Goal: Information Seeking & Learning: Learn about a topic

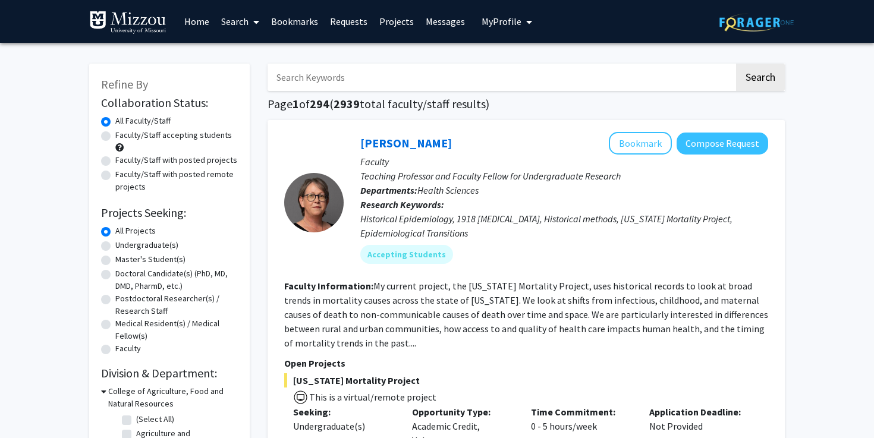
scroll to position [1805, 0]
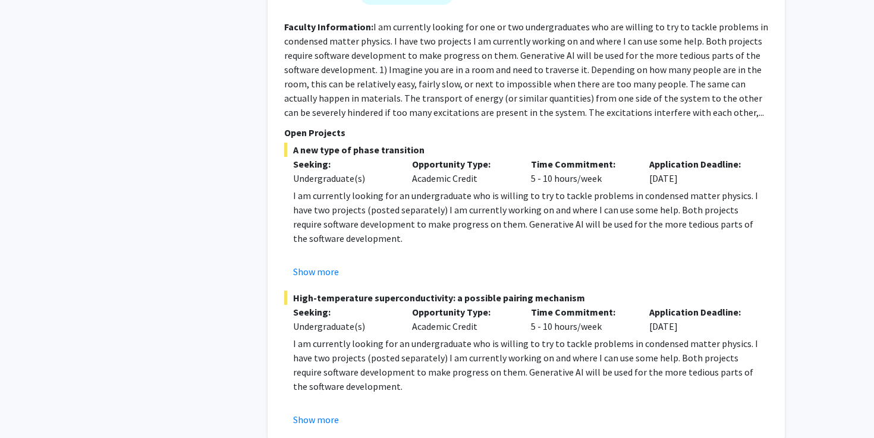
scroll to position [5152, 0]
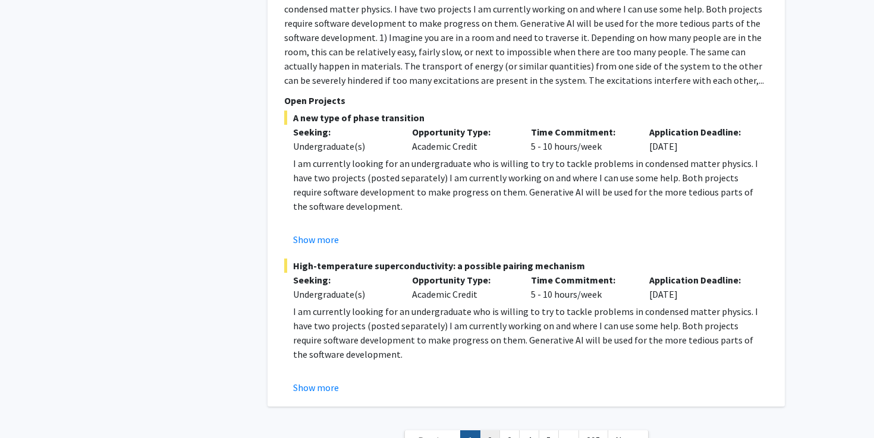
click at [495, 430] on link "2" at bounding box center [490, 440] width 20 height 21
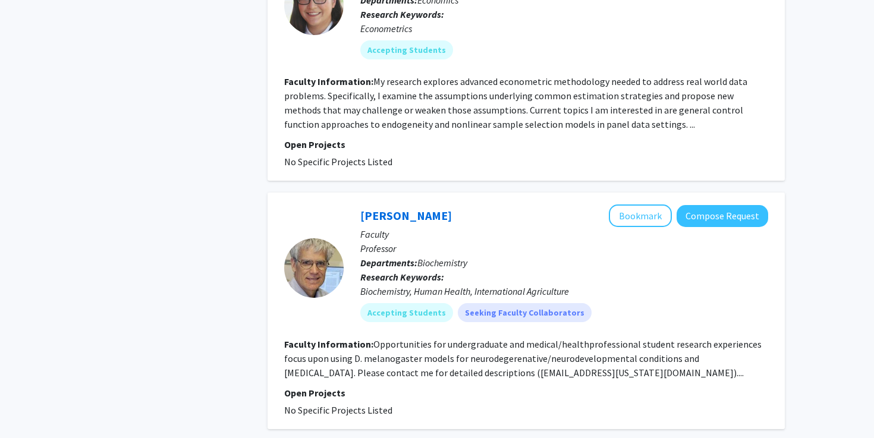
scroll to position [3086, 0]
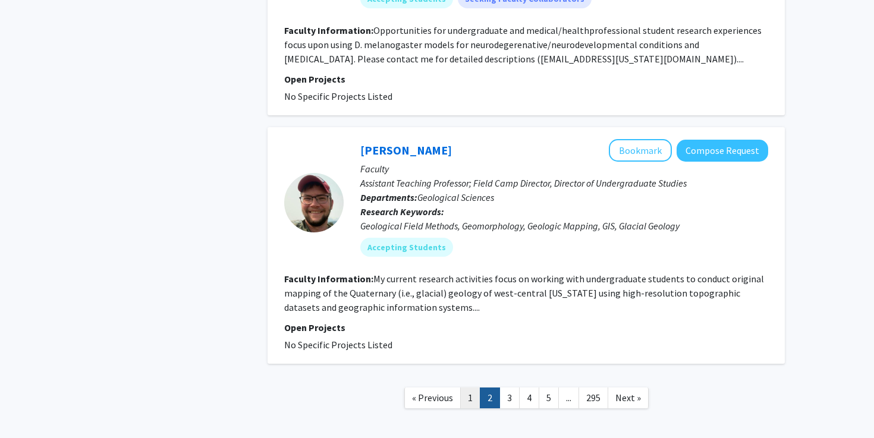
click at [472, 387] on link "1" at bounding box center [470, 397] width 20 height 21
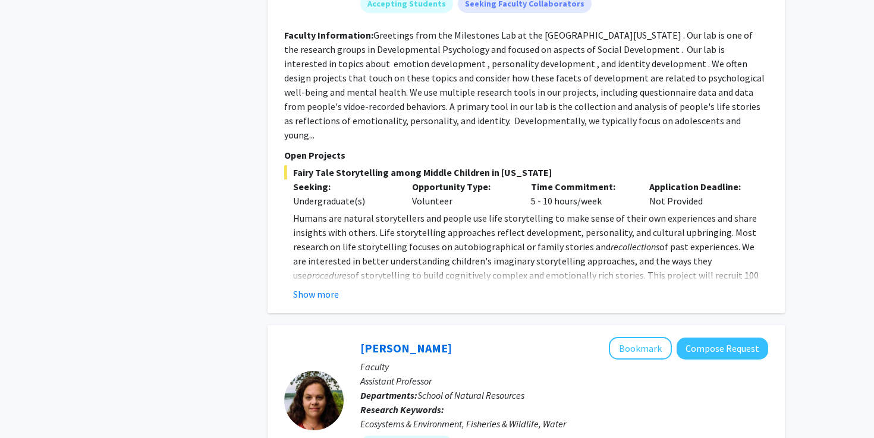
scroll to position [1738, 0]
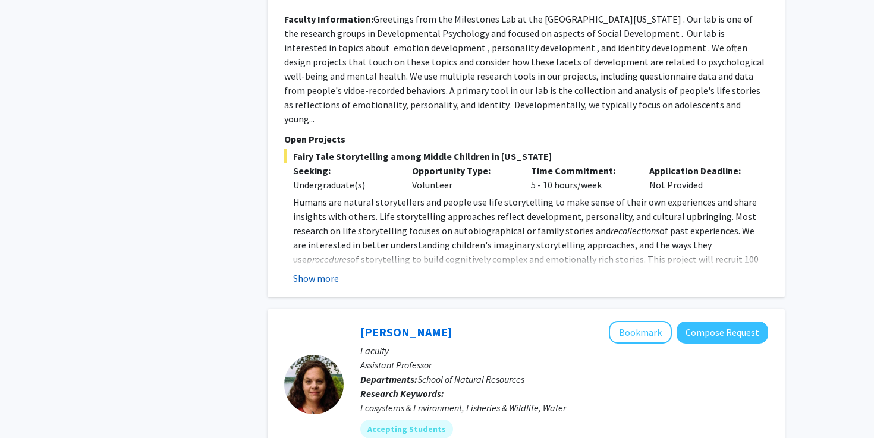
click at [326, 271] on button "Show more" at bounding box center [316, 278] width 46 height 14
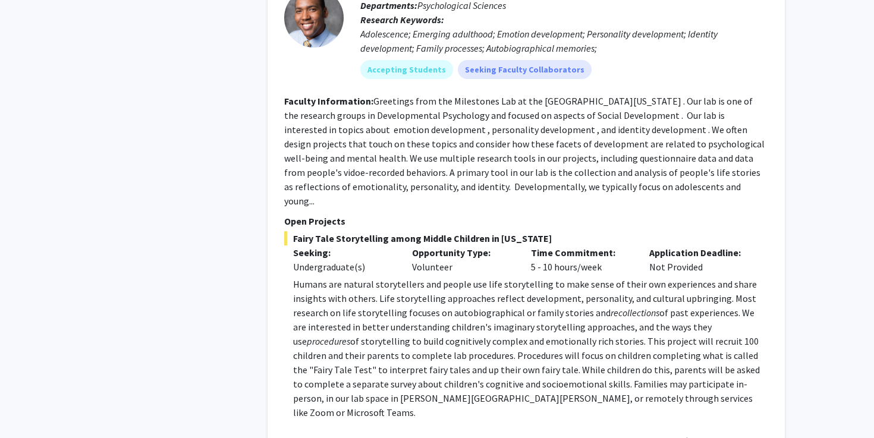
scroll to position [1648, 0]
